Goal: Information Seeking & Learning: Learn about a topic

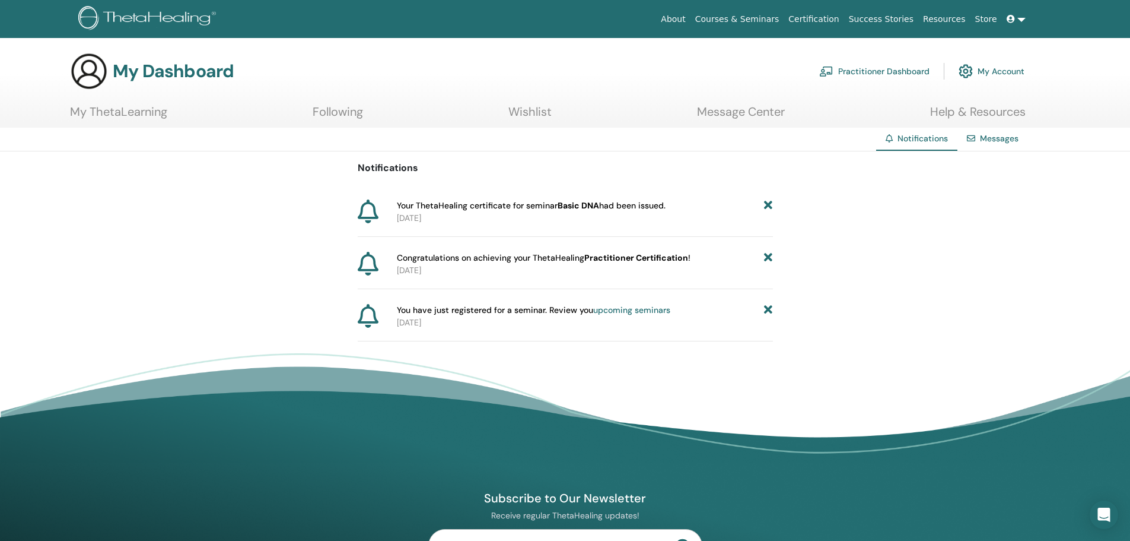
click at [569, 204] on b "Basic DNA" at bounding box center [579, 205] width 42 height 11
click at [833, 14] on link "Certification" at bounding box center [814, 19] width 60 height 22
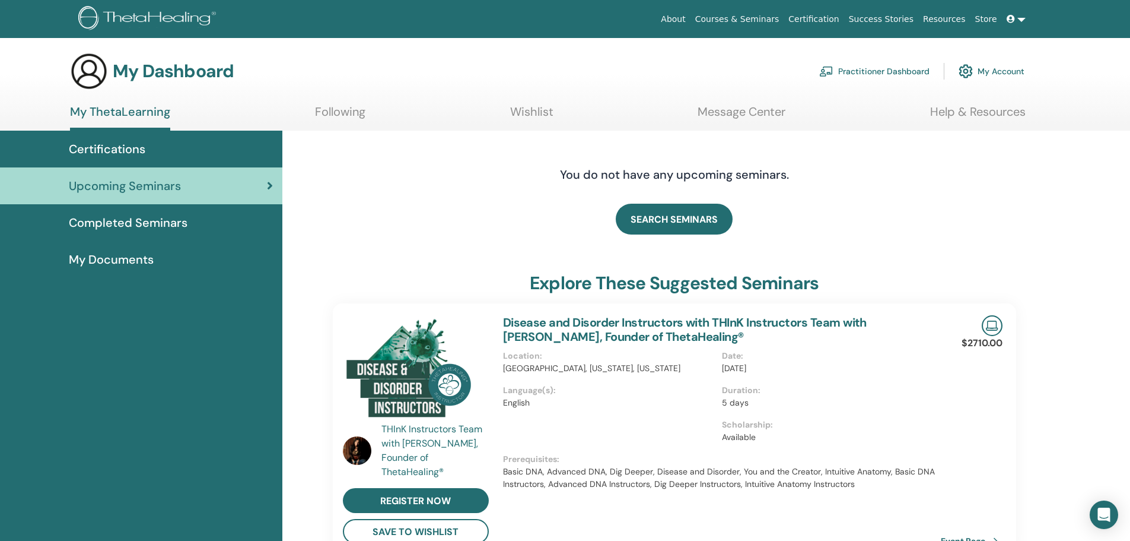
click at [824, 15] on link "Certification" at bounding box center [814, 19] width 60 height 22
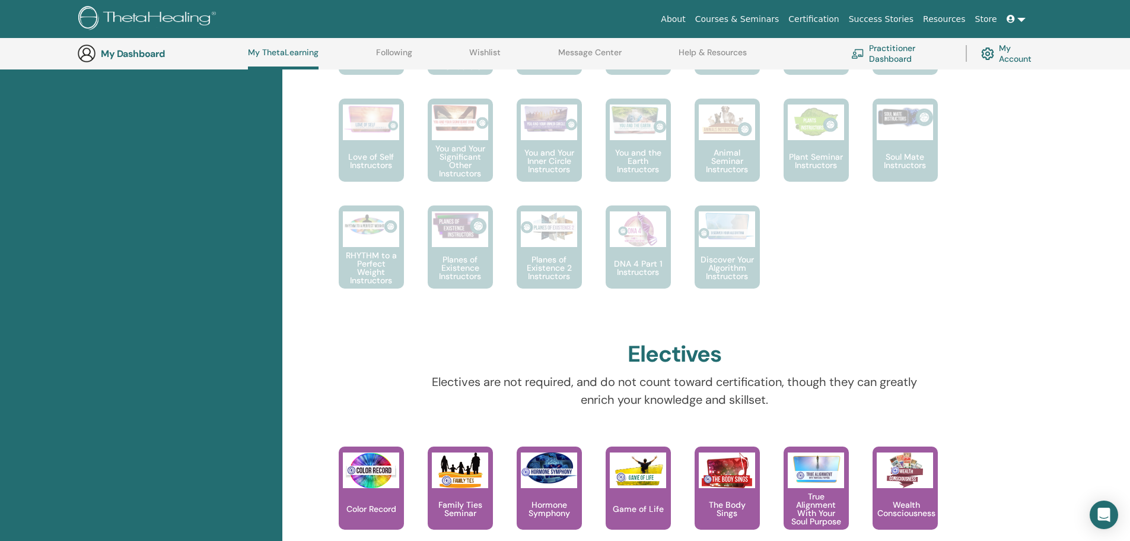
scroll to position [447, 0]
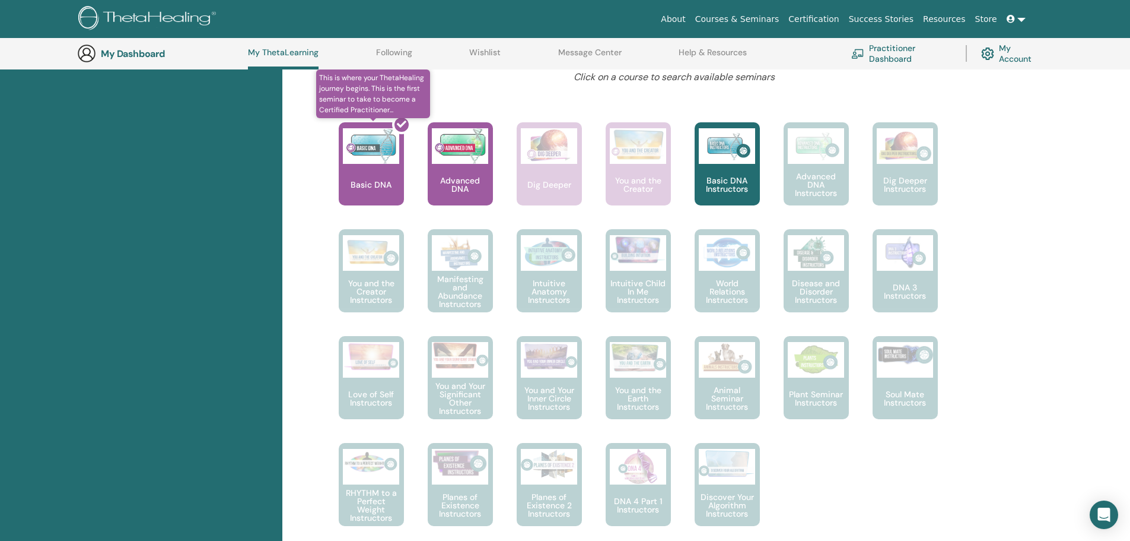
click at [377, 168] on div at bounding box center [378, 168] width 65 height 107
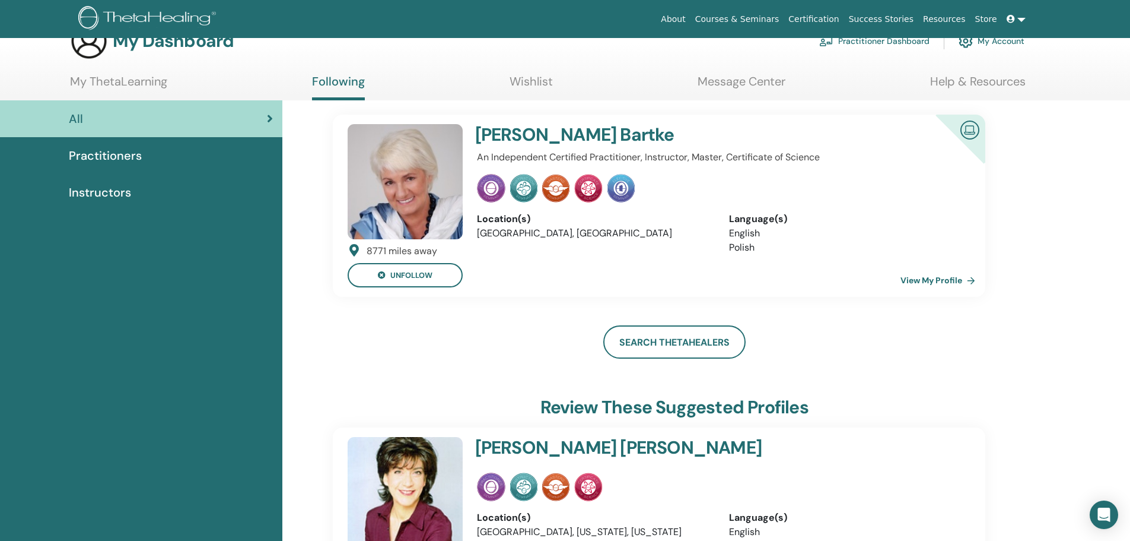
scroll to position [59, 0]
